Goal: Find contact information

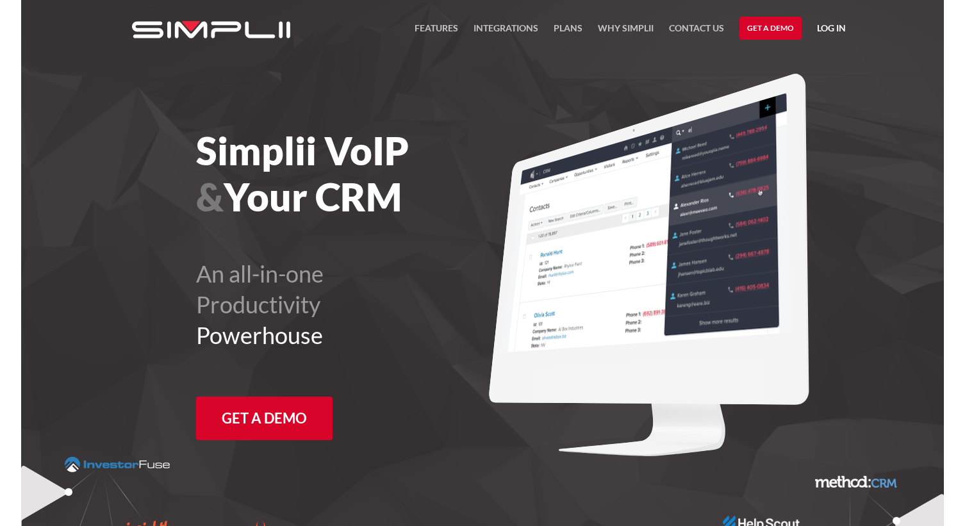
click at [832, 23] on link "Log in" at bounding box center [831, 30] width 29 height 19
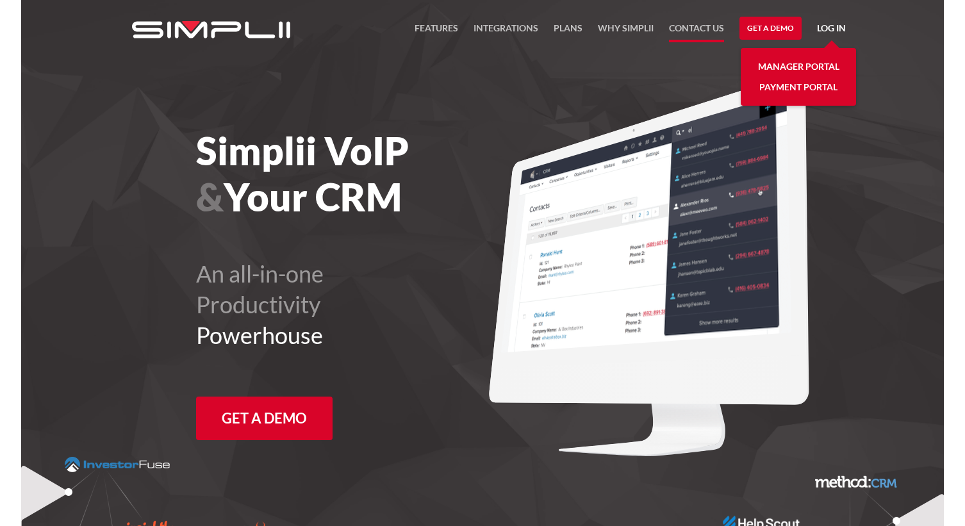
click at [695, 24] on link "Contact US" at bounding box center [696, 32] width 55 height 22
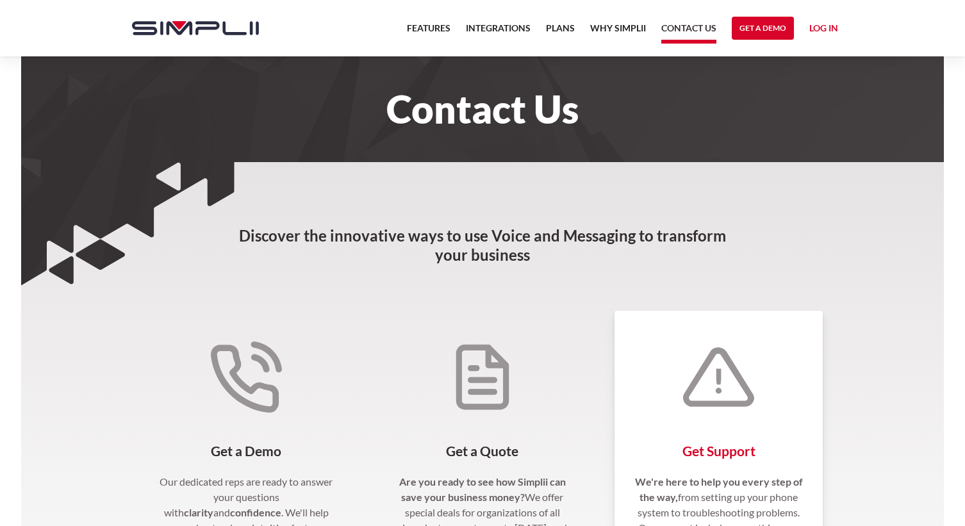
click at [678, 380] on div "Get Support We're here to help you every step of the way, from setting up your …" at bounding box center [718, 481] width 208 height 340
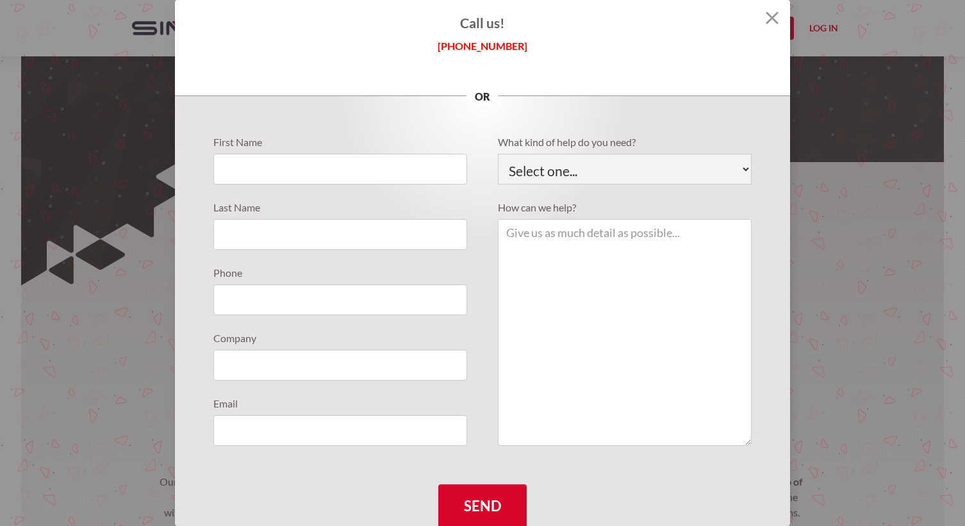
click at [766, 16] on img at bounding box center [772, 18] width 13 height 13
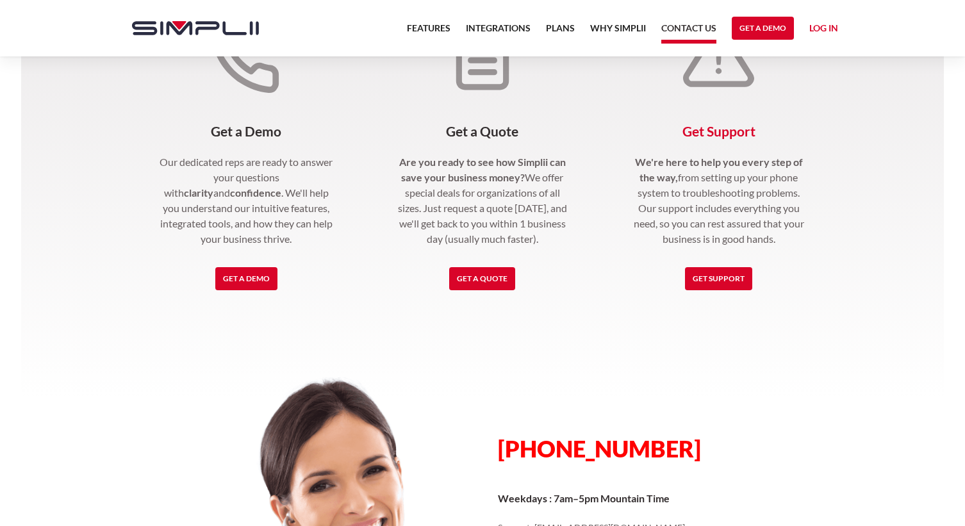
scroll to position [320, 0]
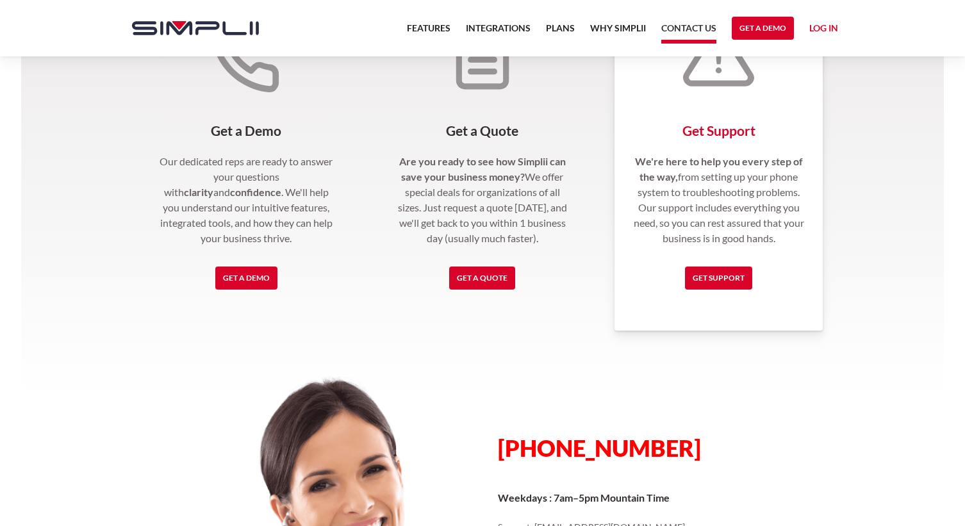
click at [755, 214] on p "We're here to help you every step of the way, from setting up your phone system…" at bounding box center [718, 200] width 177 height 92
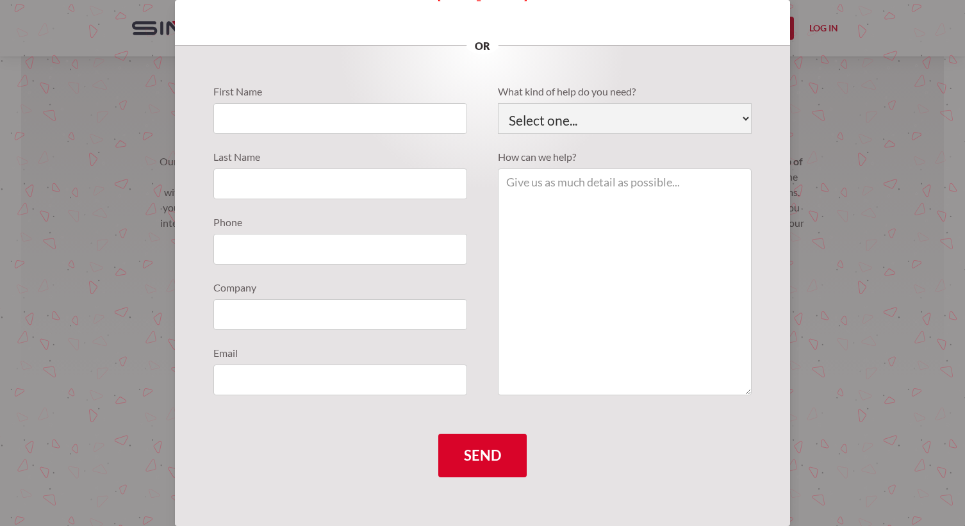
scroll to position [0, 0]
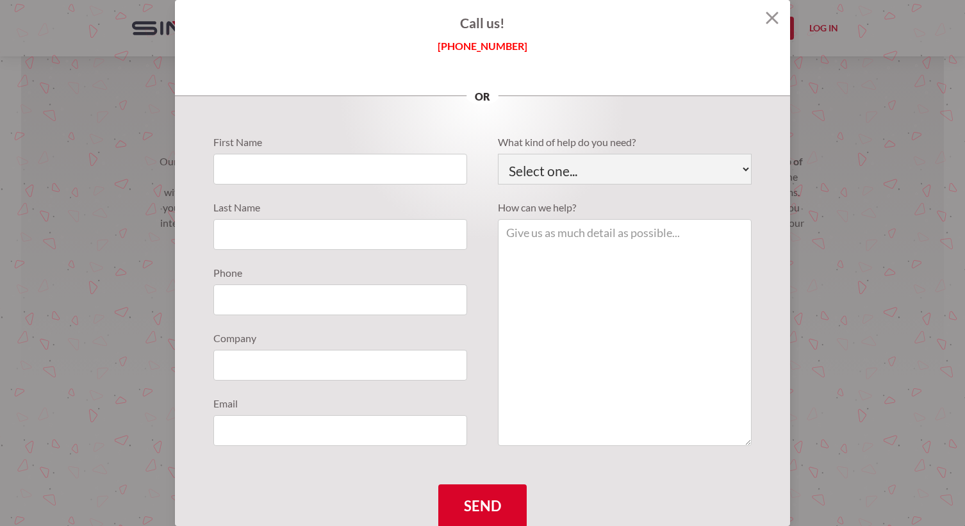
click at [766, 13] on img at bounding box center [772, 18] width 13 height 13
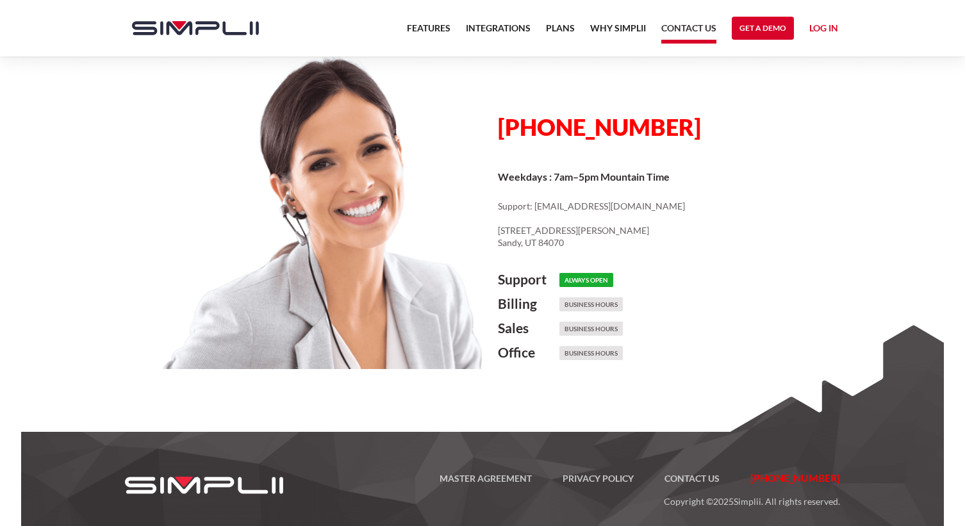
scroll to position [654, 0]
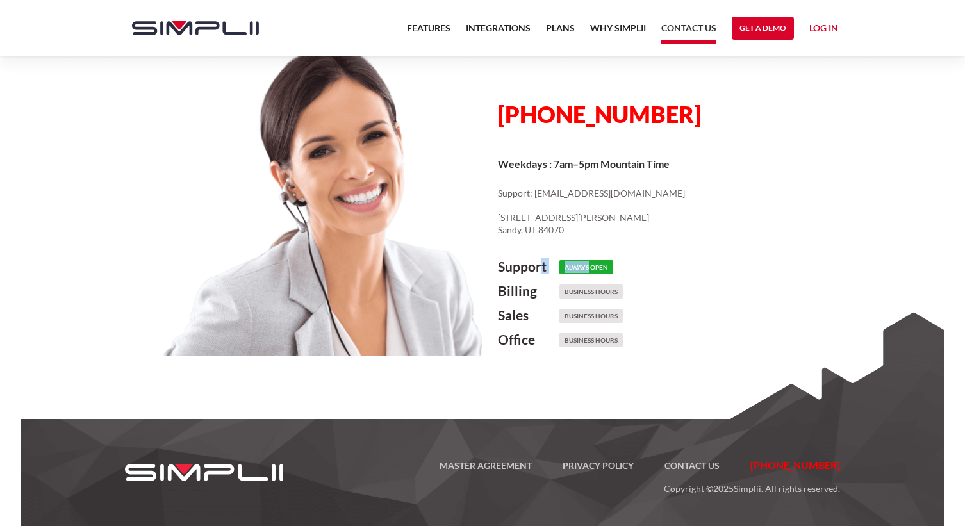
drag, startPoint x: 543, startPoint y: 265, endPoint x: 590, endPoint y: 263, distance: 47.5
click at [590, 263] on div "Support Always Open" at bounding box center [672, 267] width 348 height 17
click at [590, 263] on h6 "Always Open" at bounding box center [586, 267] width 54 height 14
drag, startPoint x: 562, startPoint y: 263, endPoint x: 617, endPoint y: 265, distance: 55.1
click at [617, 265] on div "Support Always Open" at bounding box center [672, 267] width 348 height 17
